Goal: Task Accomplishment & Management: Use online tool/utility

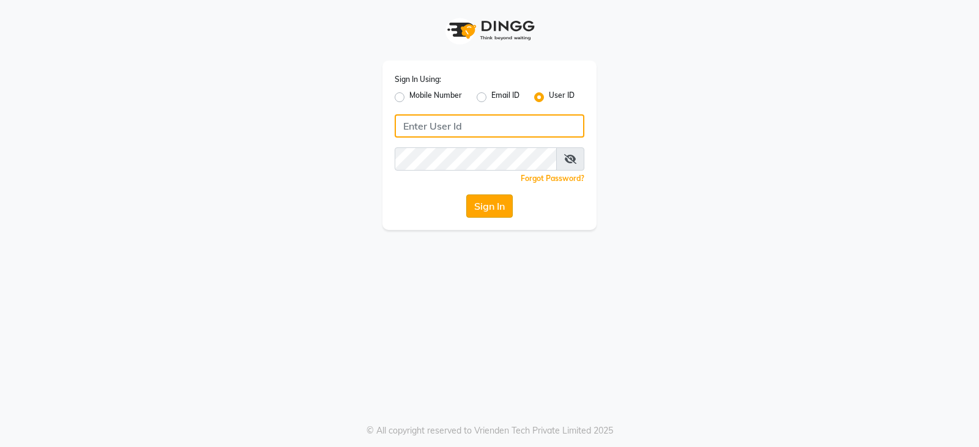
type input "styleonsalon"
click at [491, 207] on button "Sign In" at bounding box center [489, 206] width 47 height 23
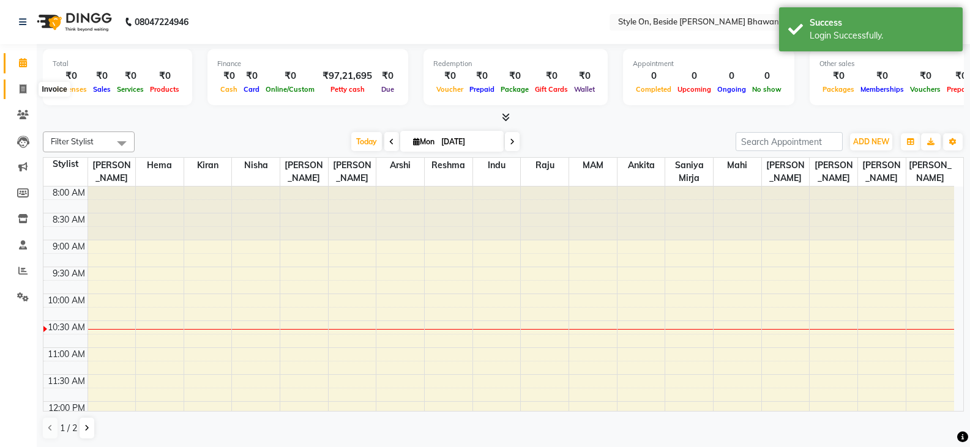
click at [24, 88] on icon at bounding box center [23, 88] width 7 height 9
select select "service"
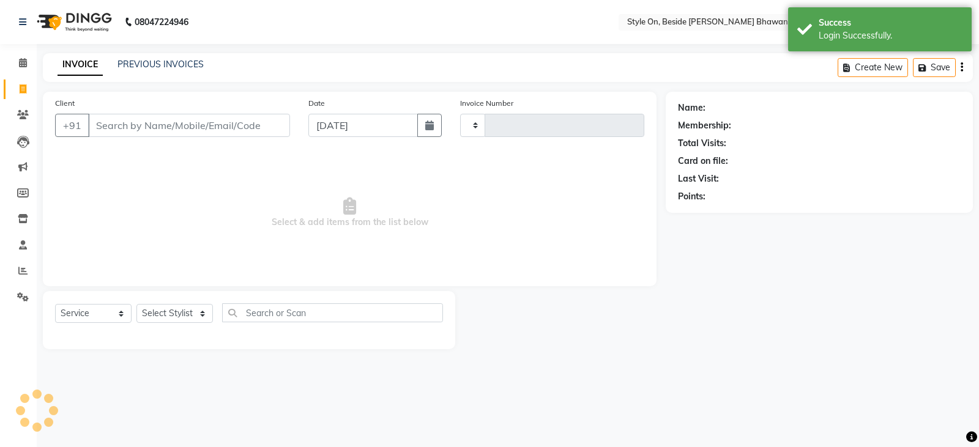
type input "0729"
select select "4700"
